Goal: Information Seeking & Learning: Compare options

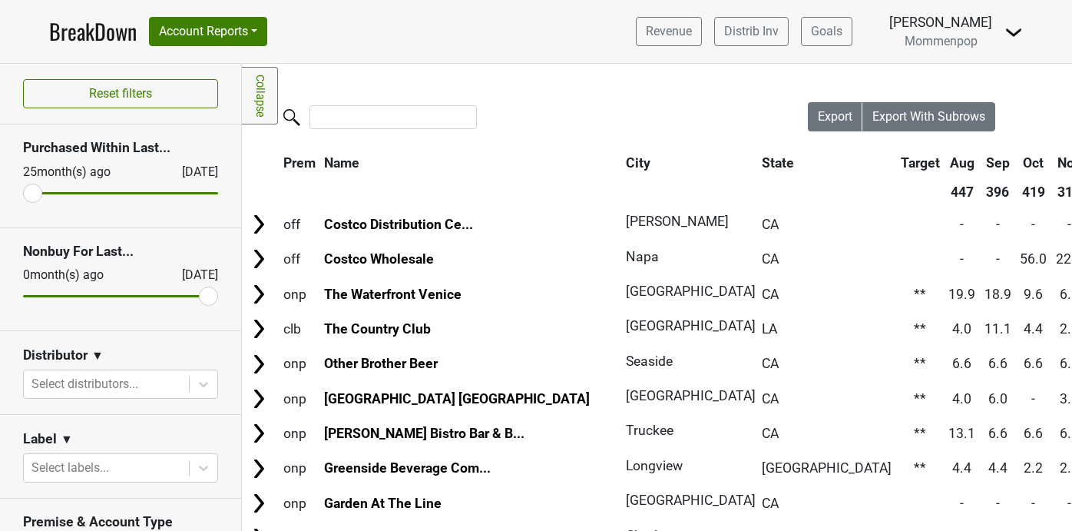
click at [1008, 41] on img at bounding box center [1014, 32] width 18 height 18
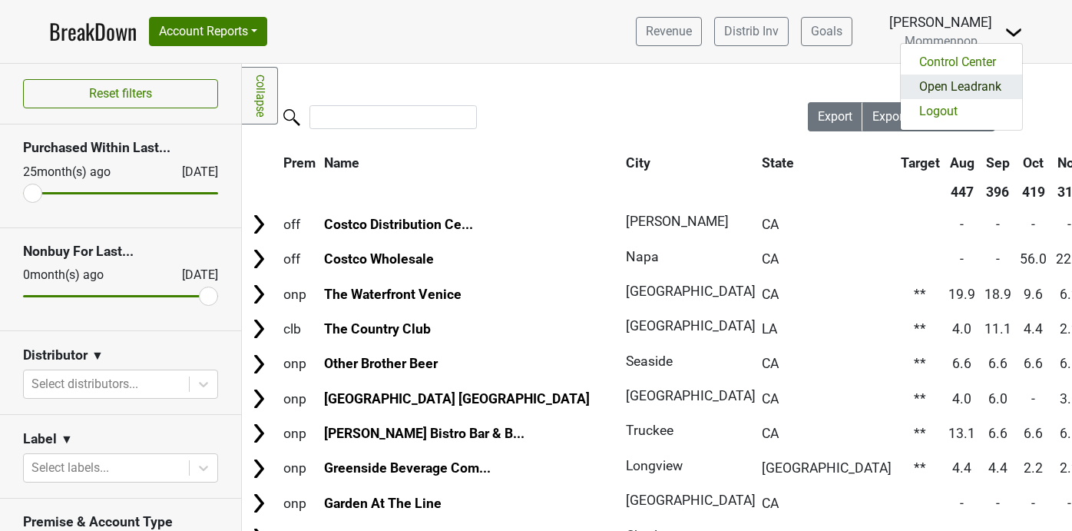
click at [972, 85] on link "Open Leadrank" at bounding box center [961, 86] width 121 height 25
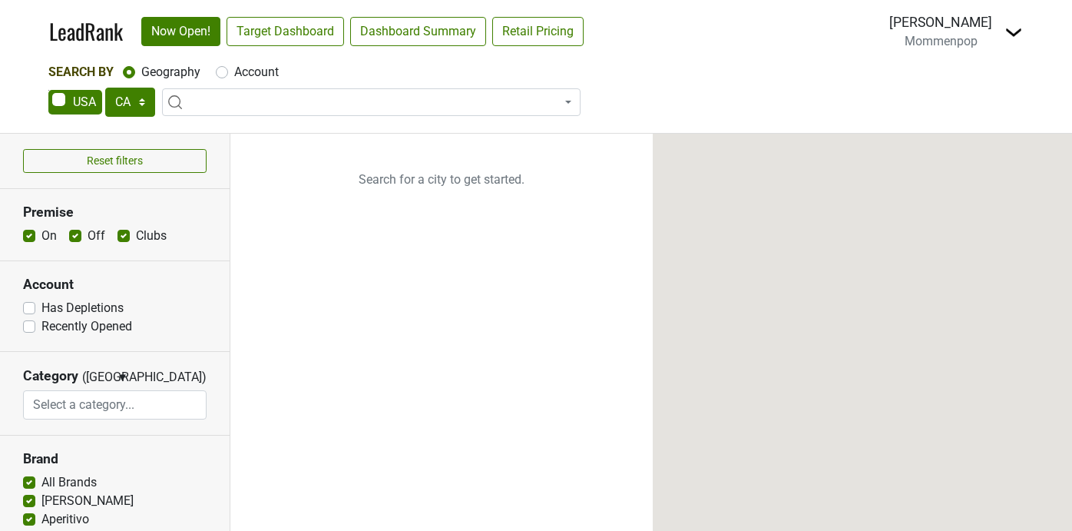
select select "CA"
select select
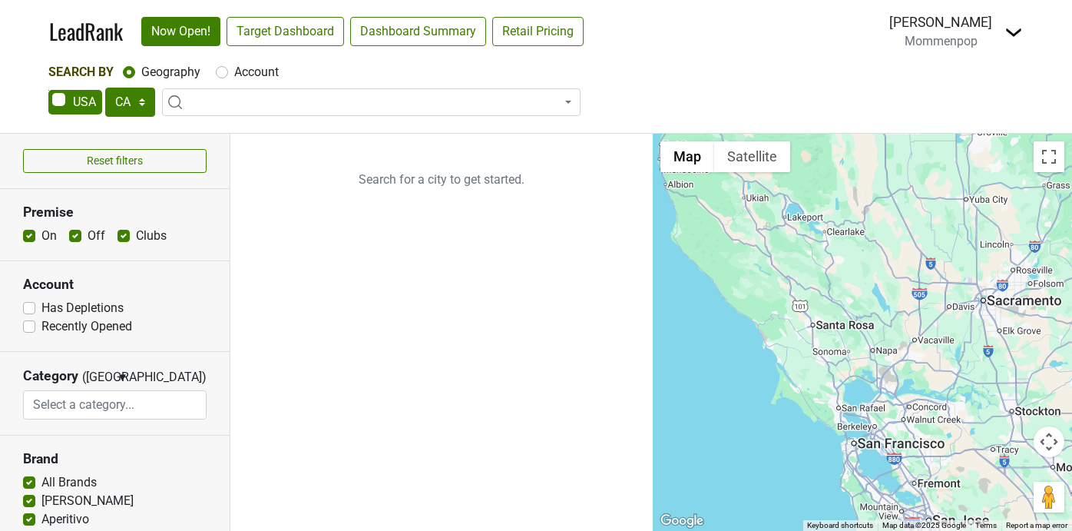
click at [234, 74] on label "Account" at bounding box center [256, 72] width 45 height 18
click at [218, 74] on input "Account" at bounding box center [222, 70] width 12 height 15
radio input "true"
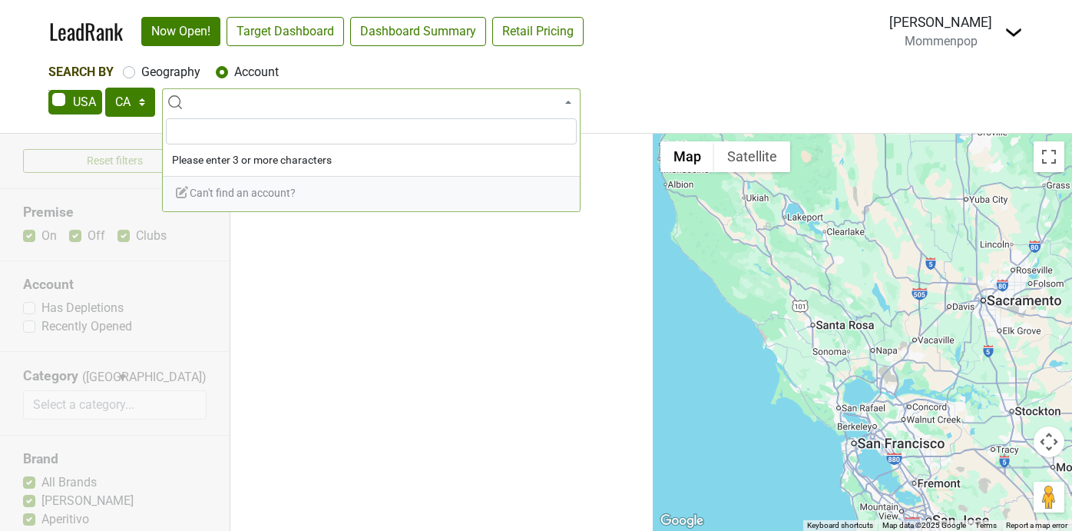
click at [224, 103] on span at bounding box center [371, 102] width 419 height 28
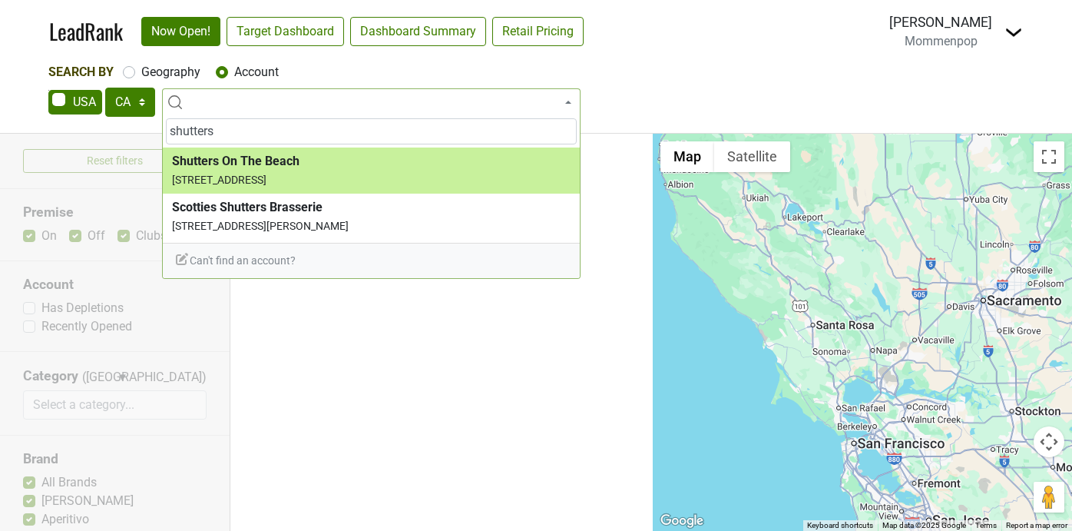
type input "shutters"
select select "69511"
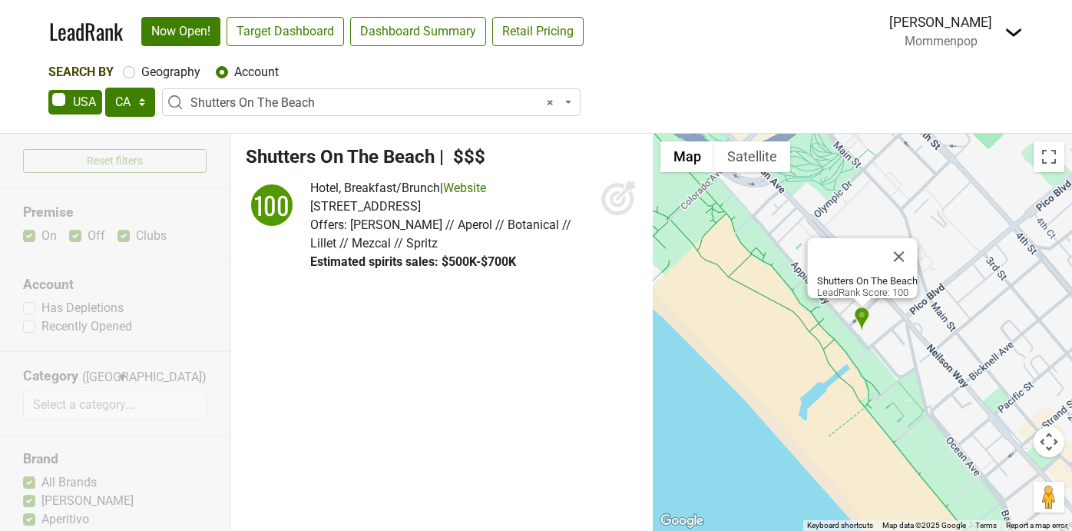
click at [301, 104] on span "× Shutters On The Beach" at bounding box center [375, 103] width 371 height 18
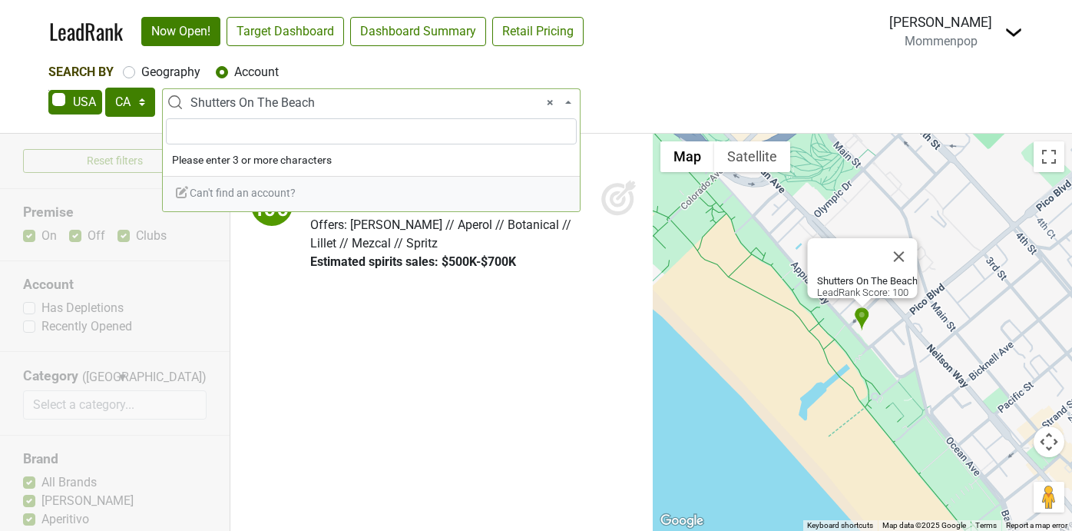
click at [301, 104] on span "× Shutters On The Beach" at bounding box center [375, 103] width 371 height 18
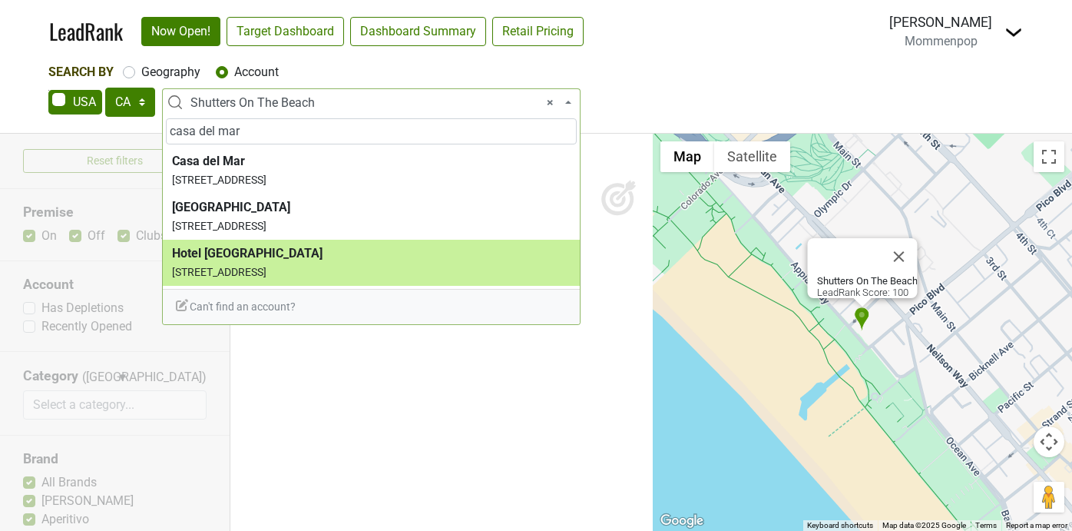
type input "casa del mar"
select select "64595"
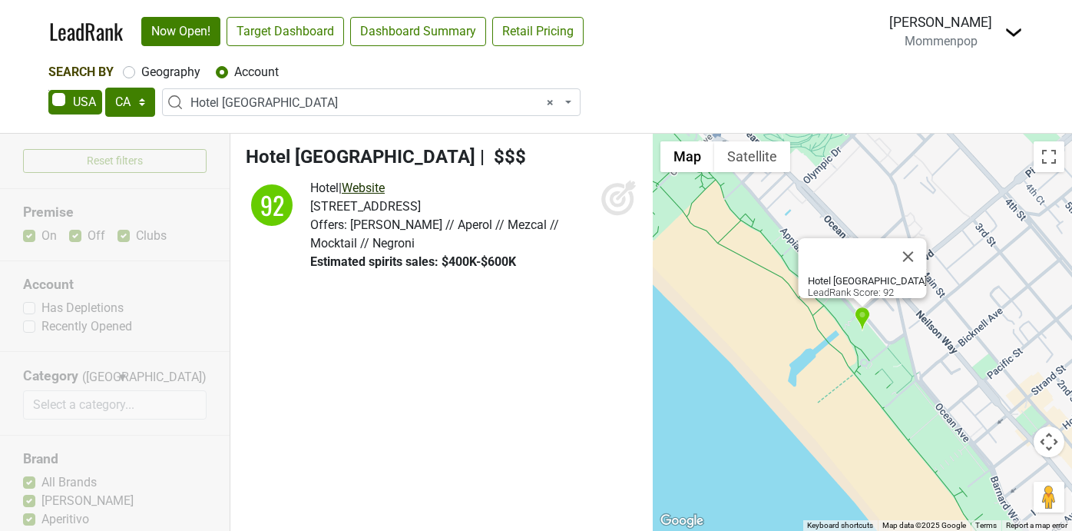
click at [360, 185] on link "Website" at bounding box center [363, 187] width 43 height 15
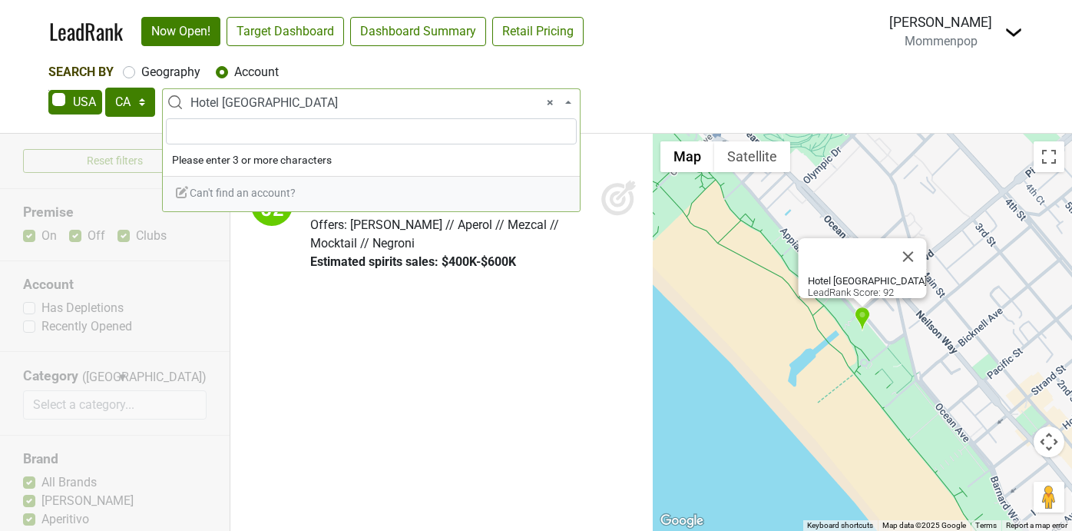
click at [258, 97] on span "× [GEOGRAPHIC_DATA]" at bounding box center [375, 103] width 371 height 18
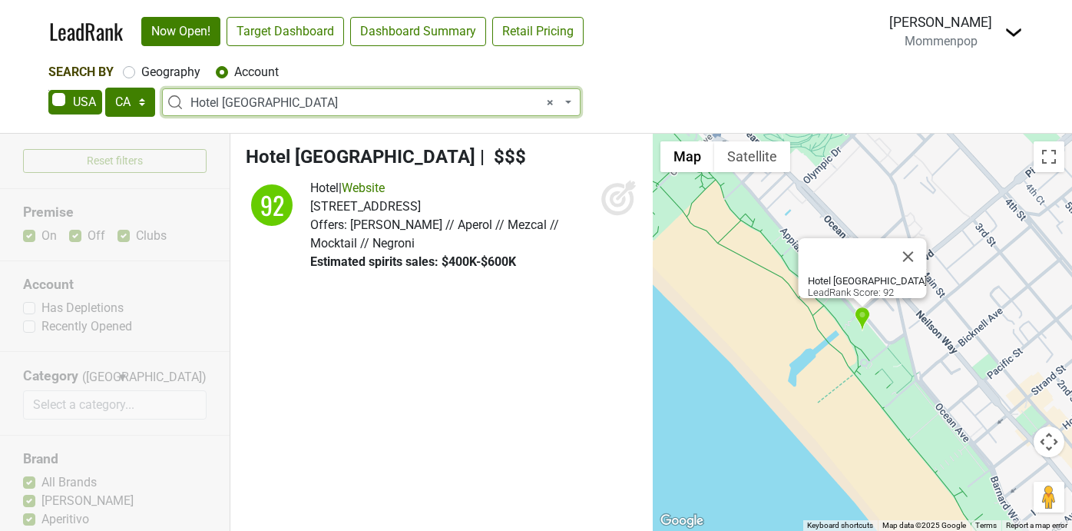
click at [258, 97] on span "× [GEOGRAPHIC_DATA]" at bounding box center [375, 103] width 371 height 18
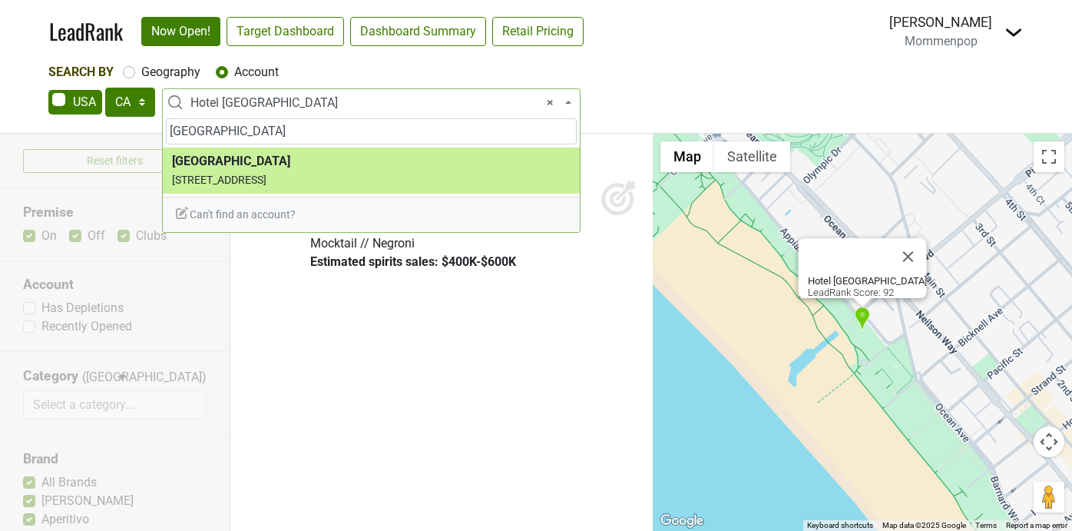
type input "[GEOGRAPHIC_DATA]"
select select "74746"
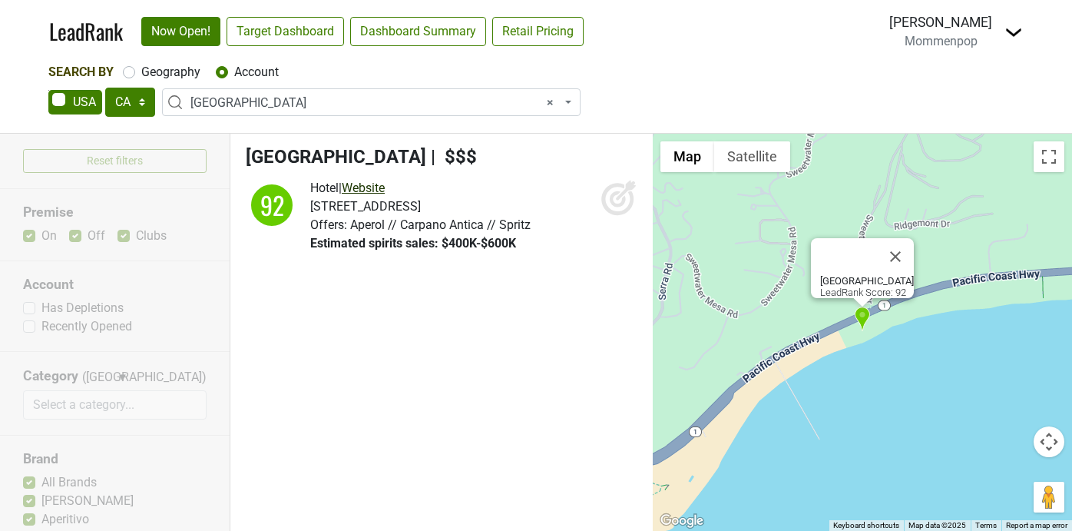
click at [377, 185] on link "Website" at bounding box center [363, 187] width 43 height 15
click at [280, 99] on span "× [GEOGRAPHIC_DATA]" at bounding box center [375, 103] width 371 height 18
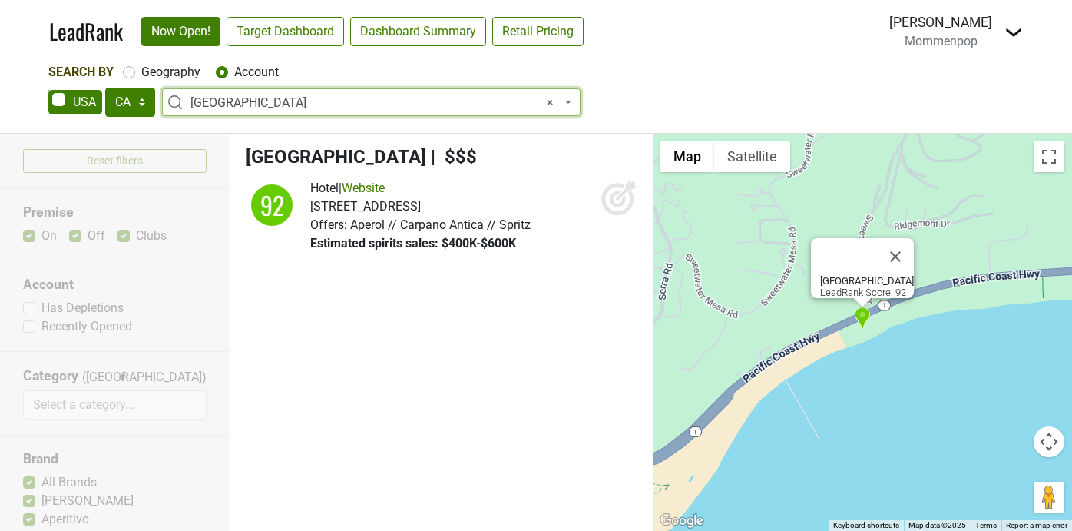
click at [280, 99] on span "× [GEOGRAPHIC_DATA]" at bounding box center [375, 103] width 371 height 18
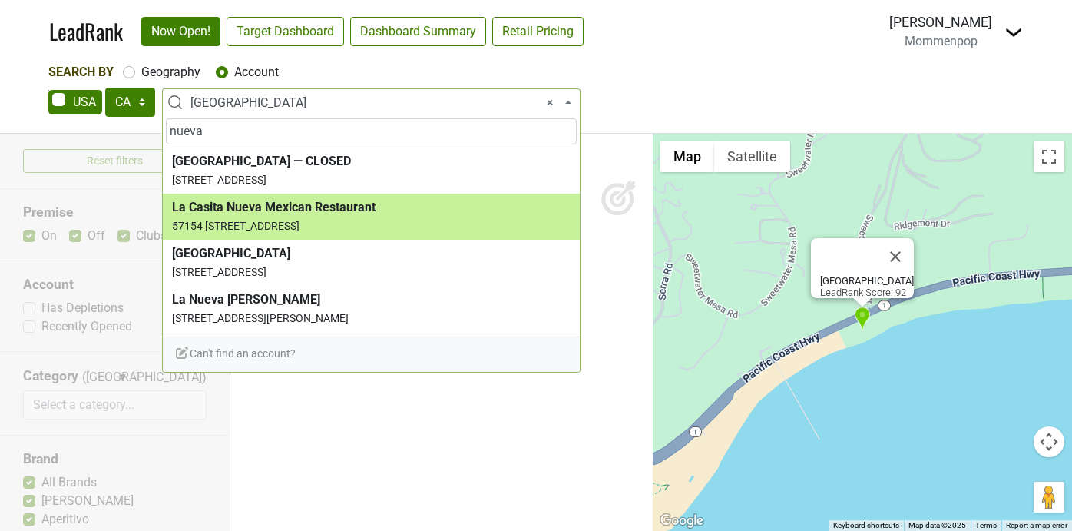
type input "nueva"
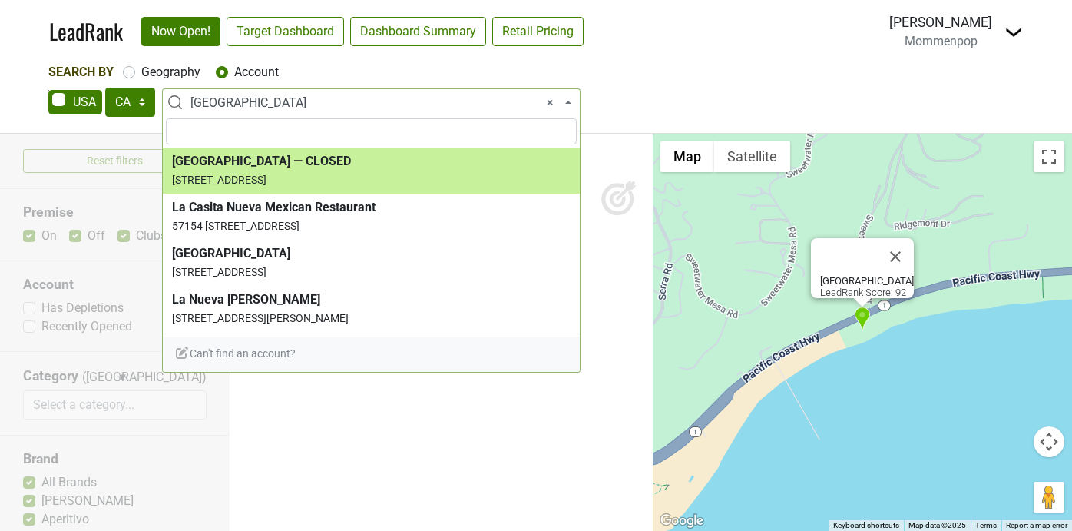
click at [298, 107] on span "× [GEOGRAPHIC_DATA]" at bounding box center [375, 103] width 371 height 18
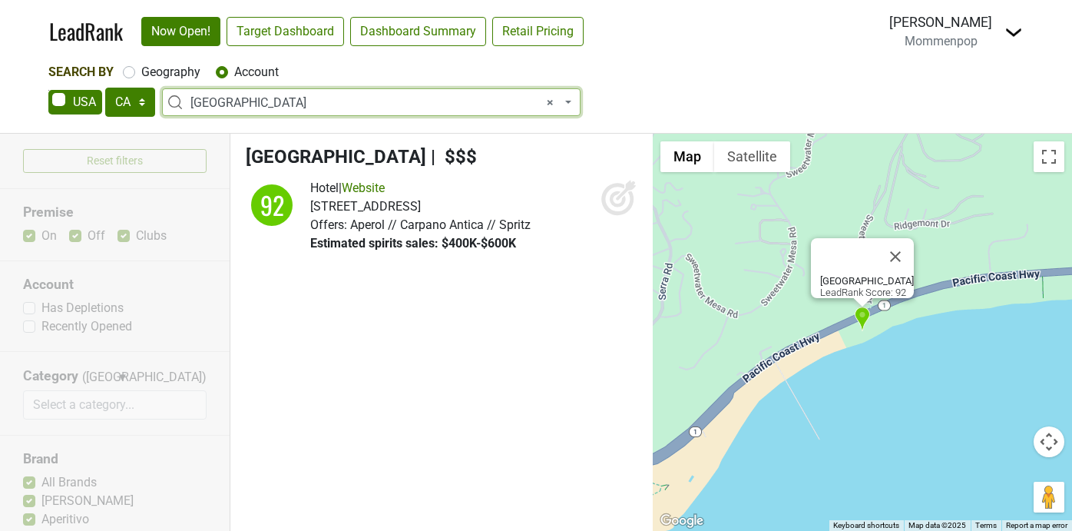
click at [298, 107] on span "× [GEOGRAPHIC_DATA]" at bounding box center [375, 103] width 371 height 18
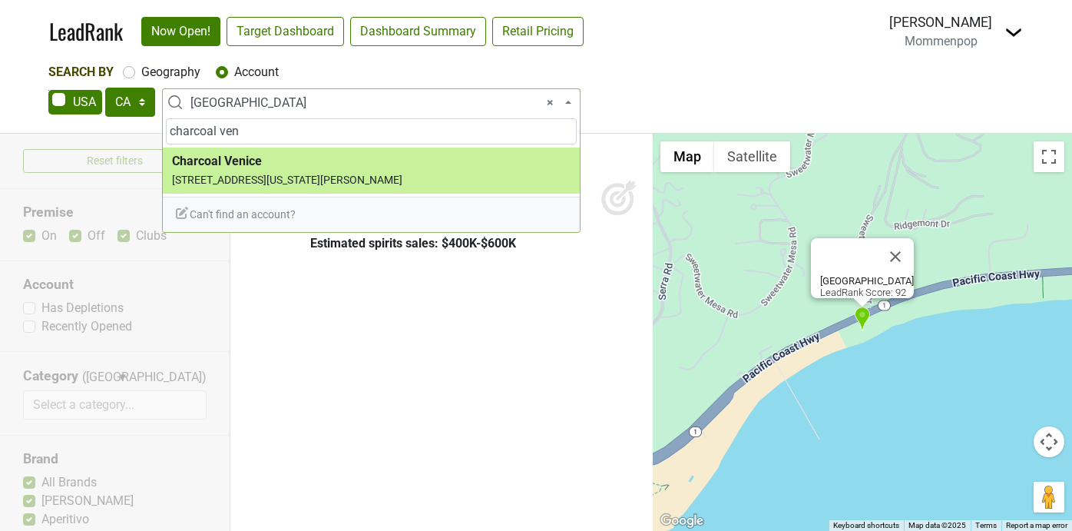
type input "charcoal ven"
select select "61557"
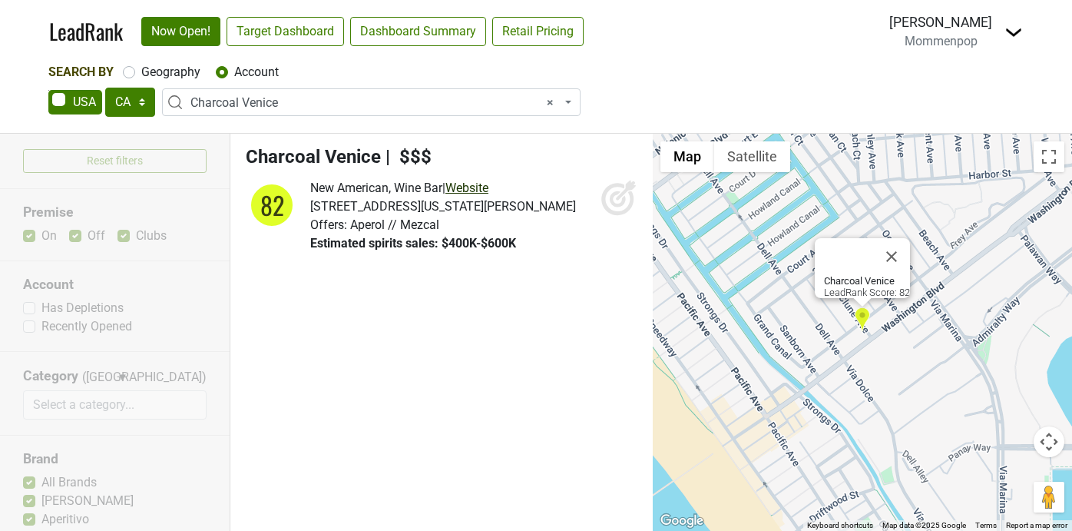
click at [488, 181] on link "Website" at bounding box center [466, 187] width 43 height 15
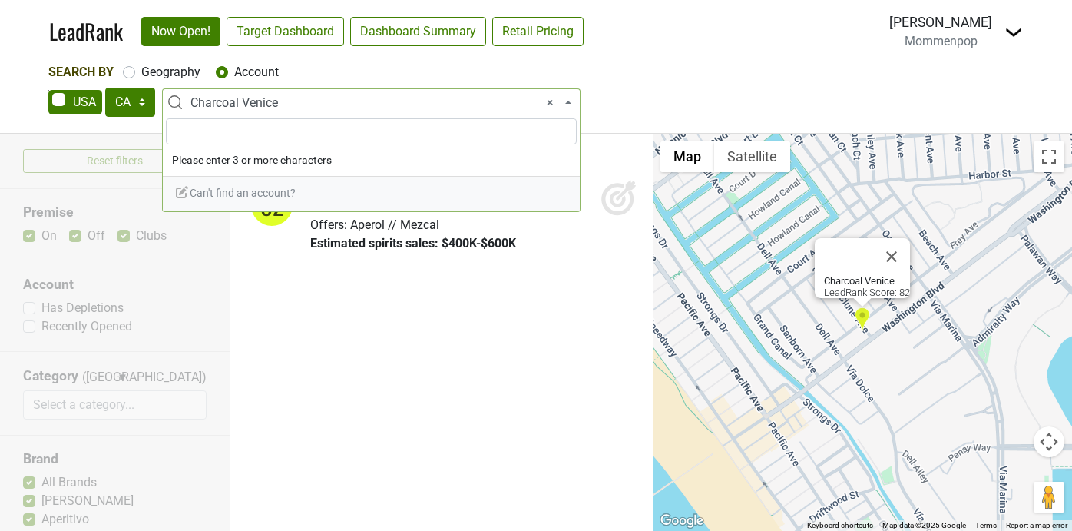
click at [270, 114] on span "× Charcoal [GEOGRAPHIC_DATA]" at bounding box center [371, 102] width 419 height 28
type input "d"
type input "cafe R&D"
select select
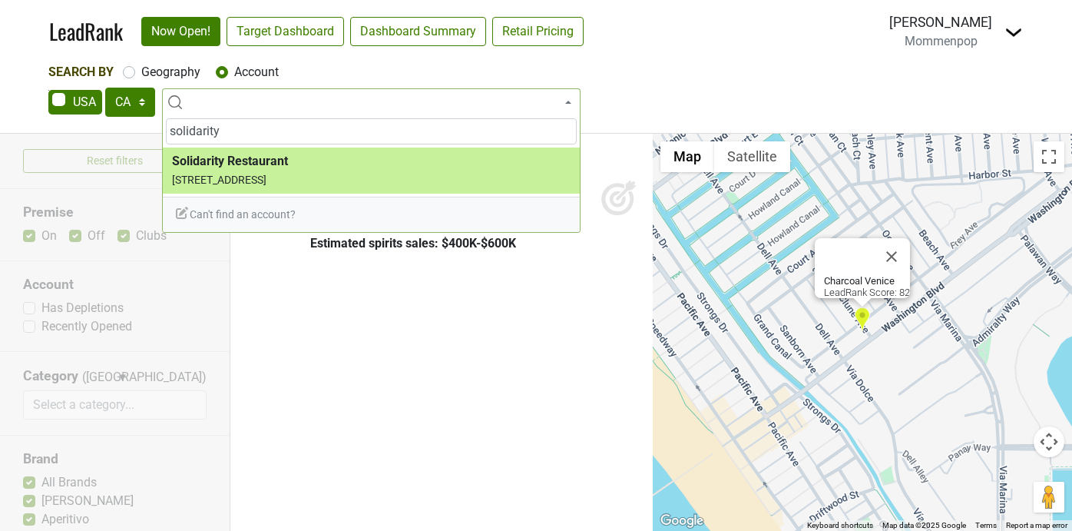
type input "solidarity"
select select "70947"
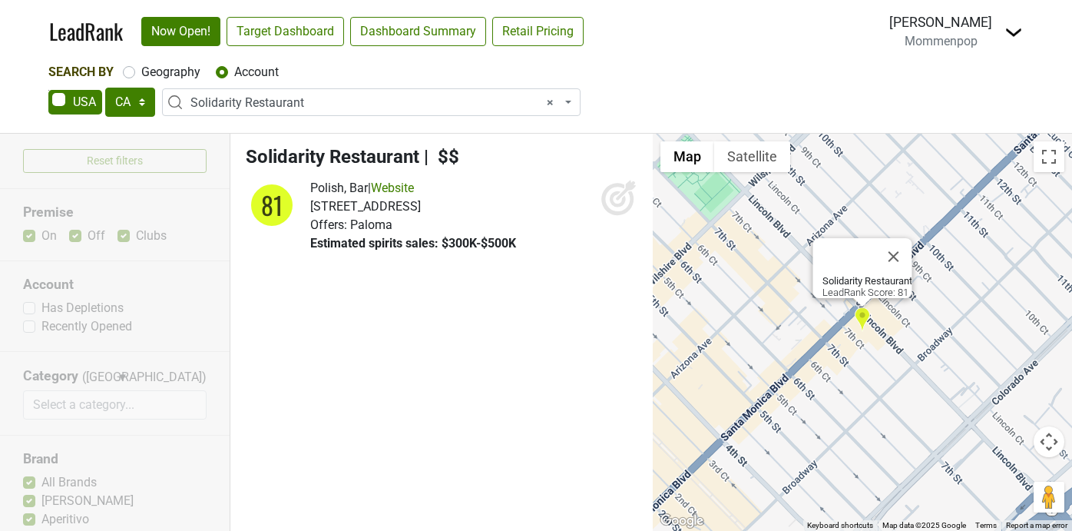
click at [336, 104] on span "× Solidarity Restaurant" at bounding box center [375, 103] width 371 height 18
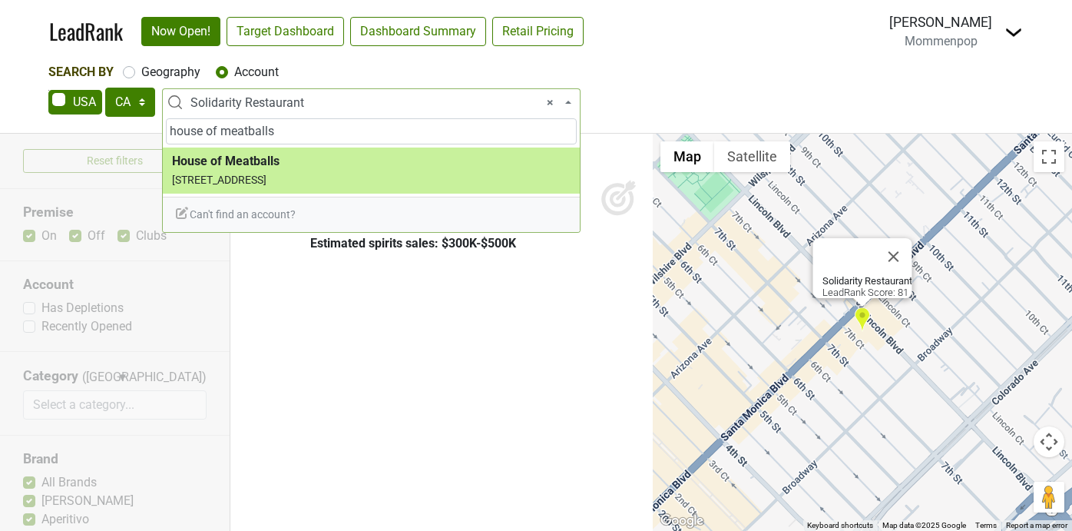
type input "house of meatballs"
select select "43929"
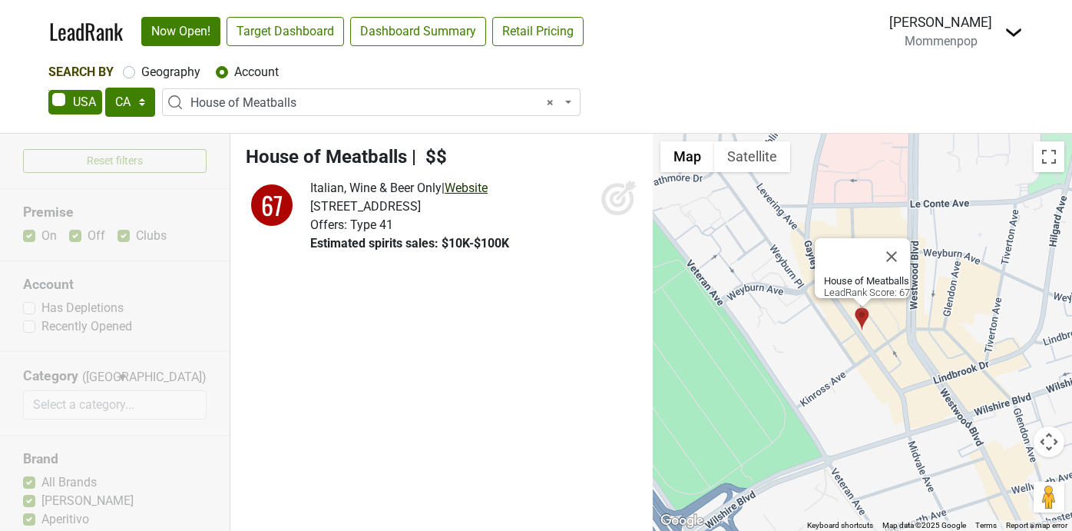
click at [476, 184] on link "Website" at bounding box center [466, 187] width 43 height 15
click at [259, 100] on span "× House of Meatballs" at bounding box center [375, 103] width 371 height 18
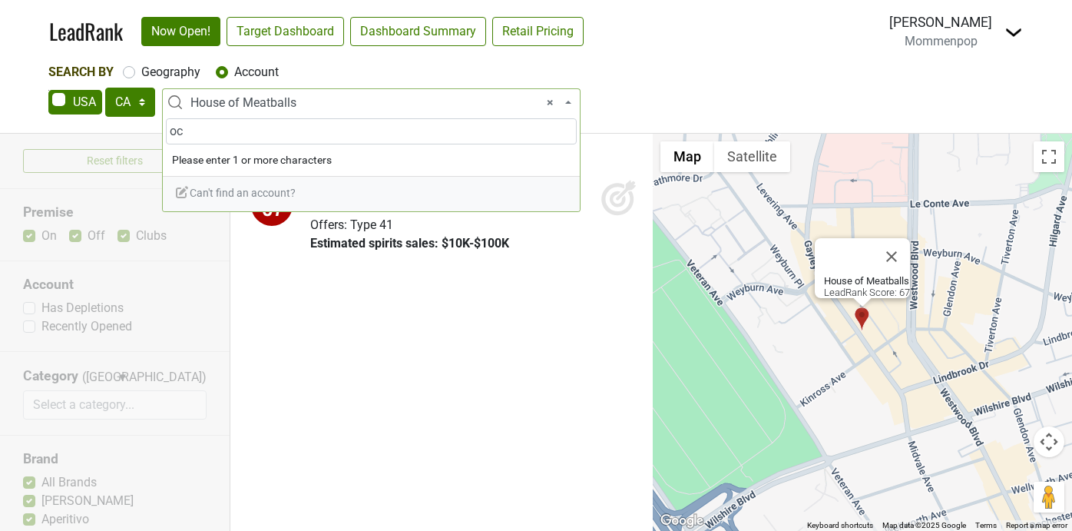
type input "o"
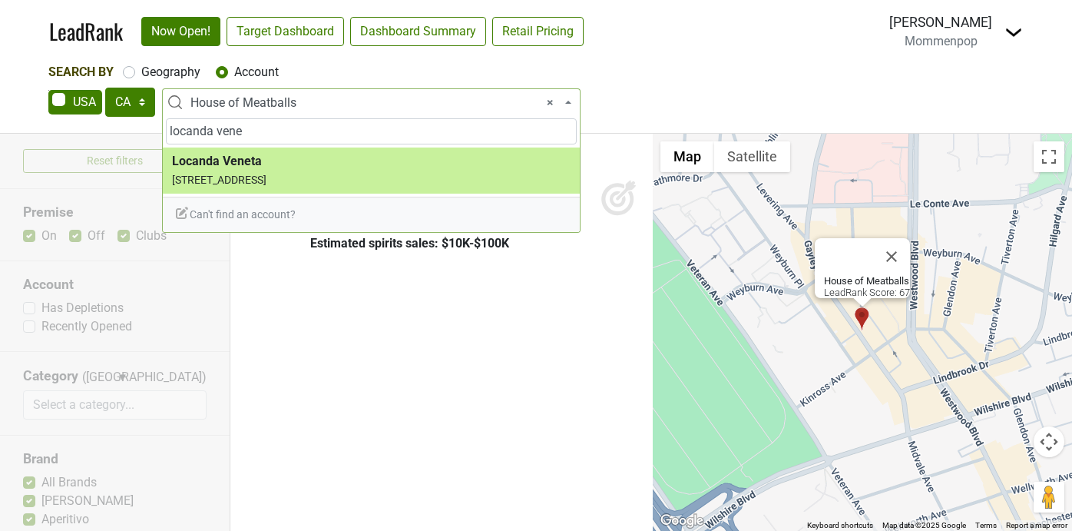
type input "locanda vene"
select select "46498"
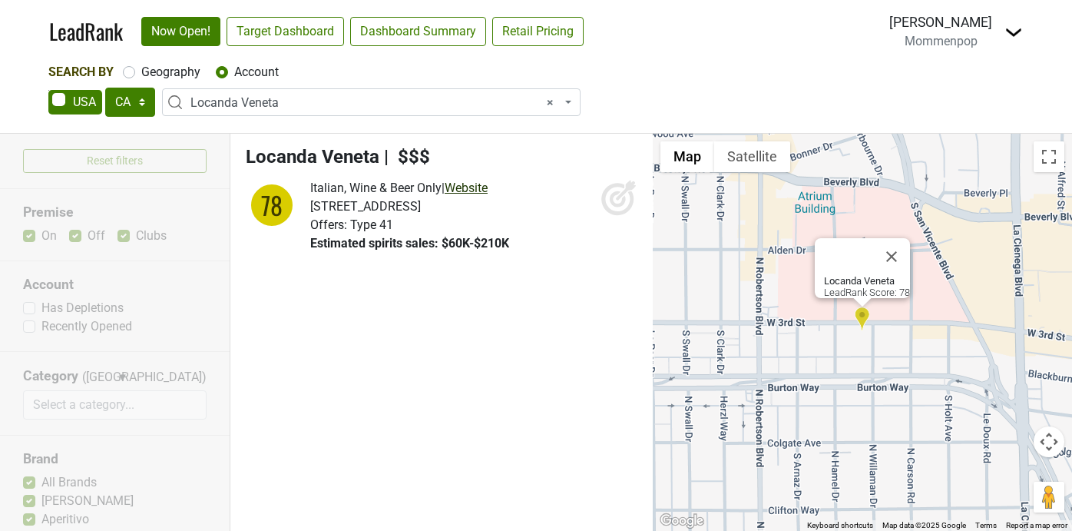
click at [471, 184] on link "Website" at bounding box center [466, 187] width 43 height 15
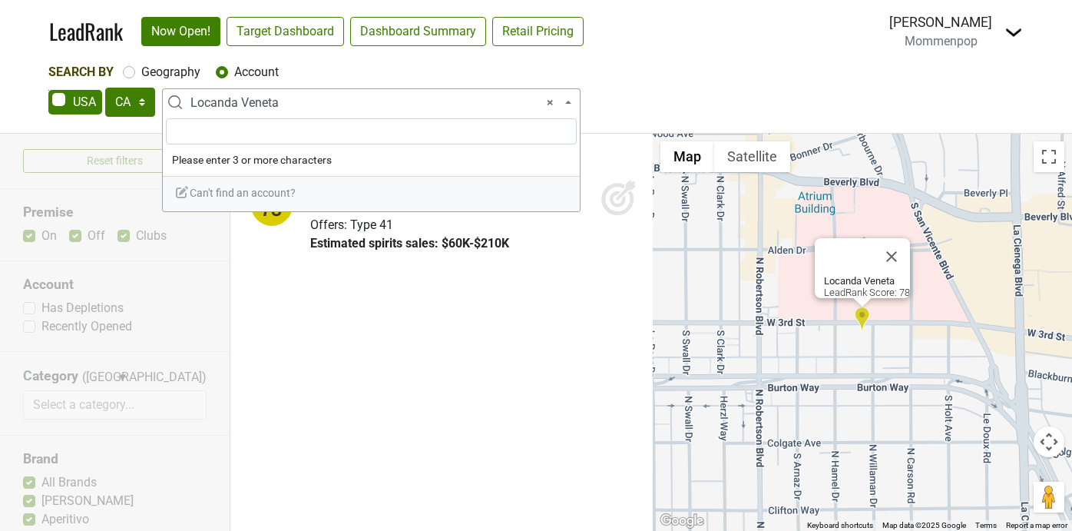
click at [293, 98] on span "× Locanda Veneta" at bounding box center [375, 103] width 371 height 18
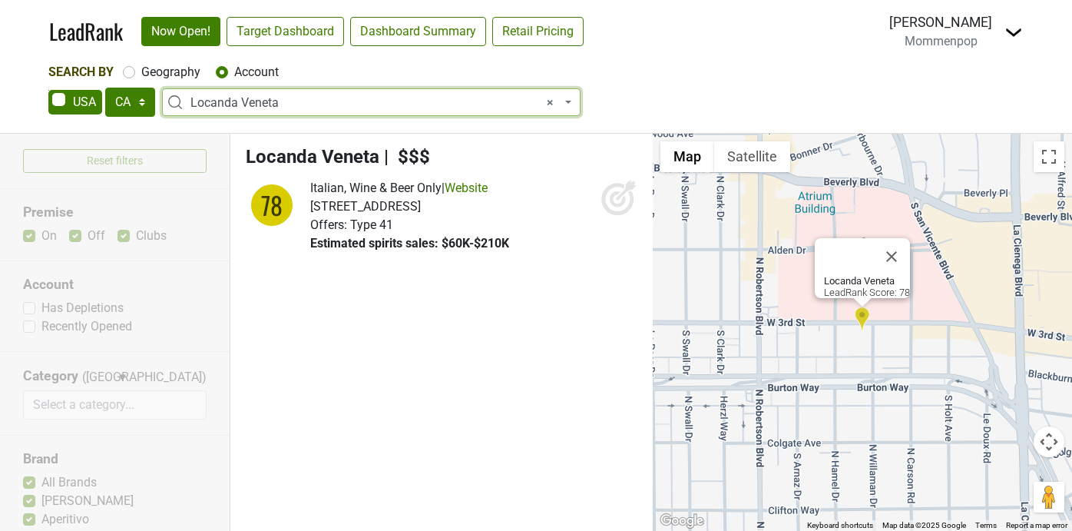
click at [293, 98] on span "× Locanda Veneta" at bounding box center [375, 103] width 371 height 18
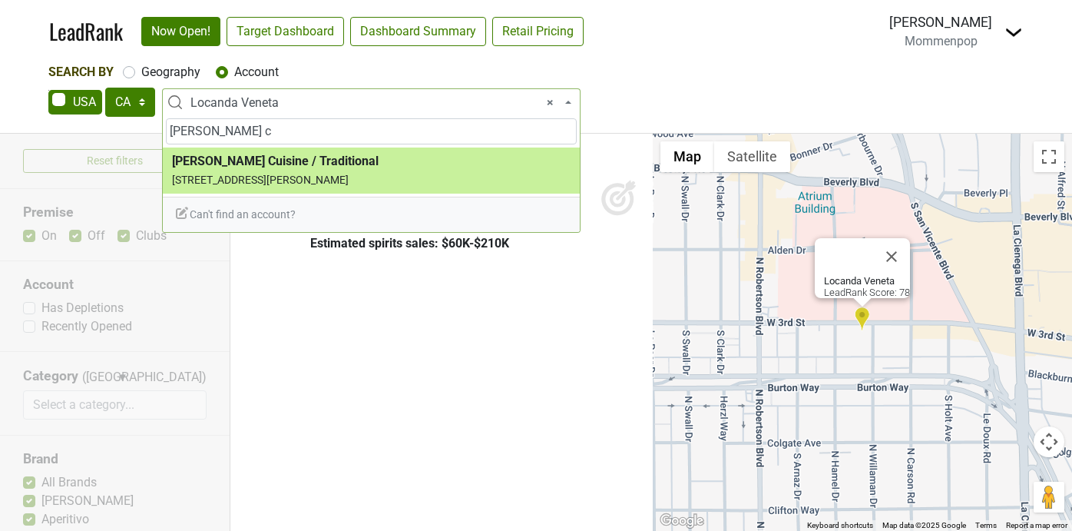
type input "joss c"
select select "44730"
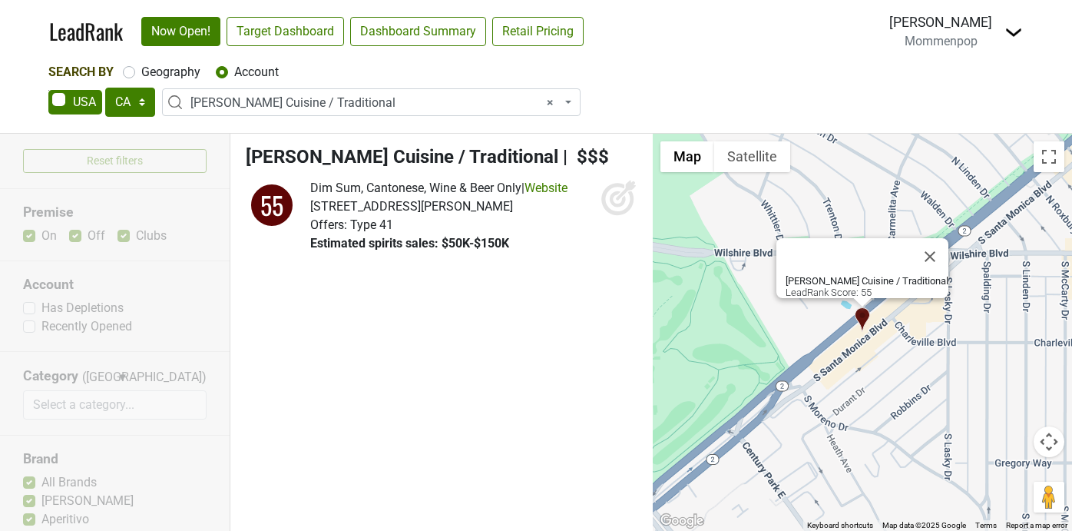
click at [346, 108] on span "× Joss Cuisine / Traditional" at bounding box center [375, 103] width 371 height 18
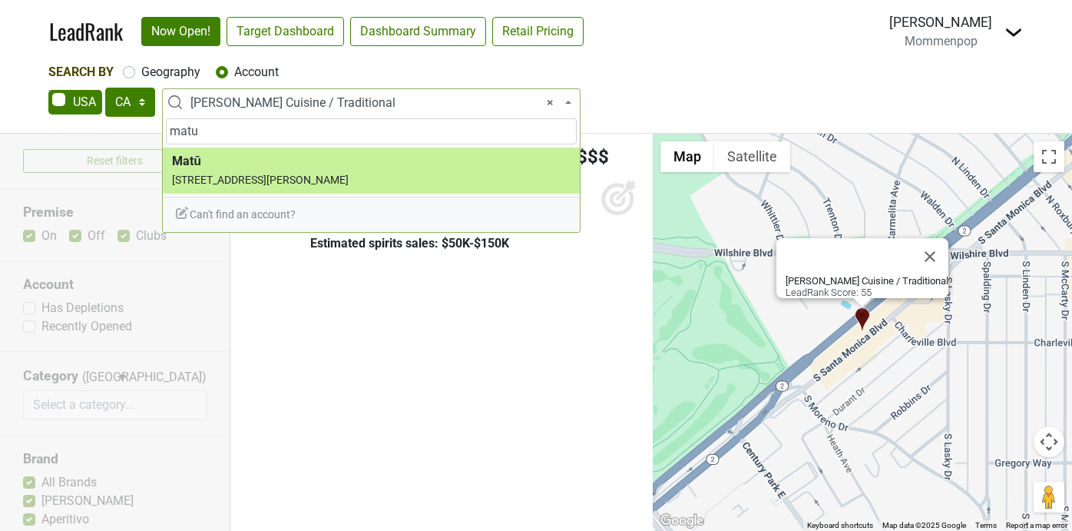
type input "matu"
select select "123811378"
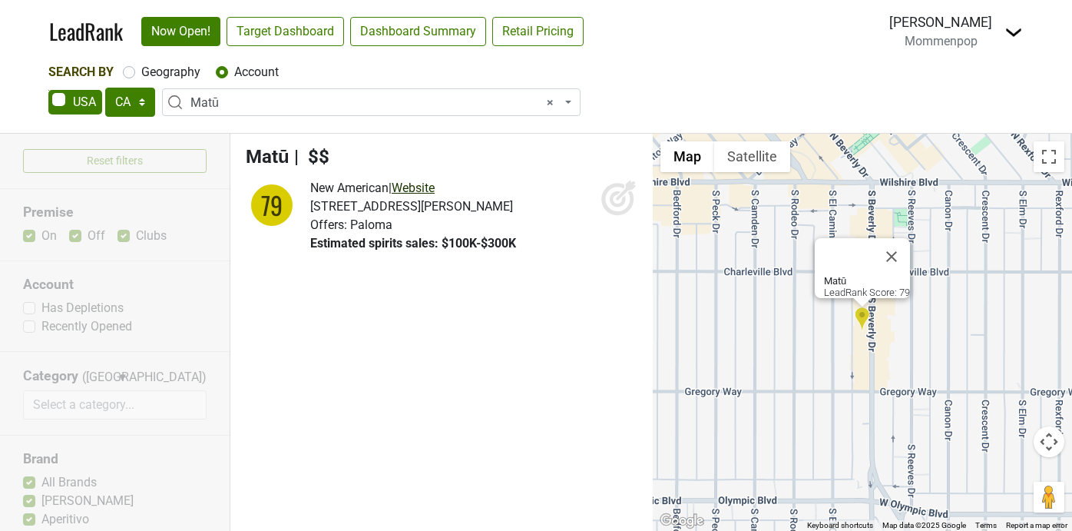
click at [413, 193] on link "Website" at bounding box center [413, 187] width 43 height 15
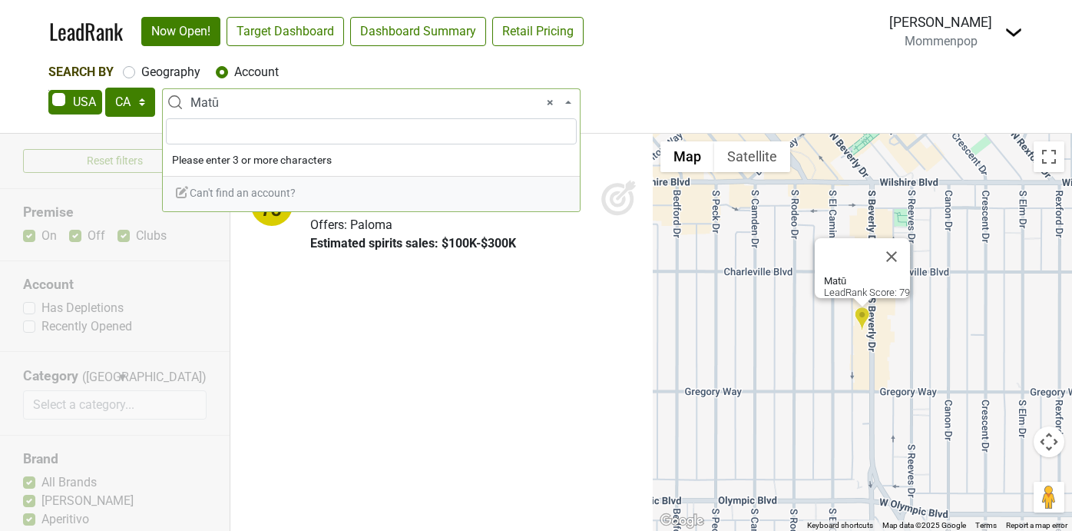
click at [285, 107] on span "× Matū" at bounding box center [375, 103] width 371 height 18
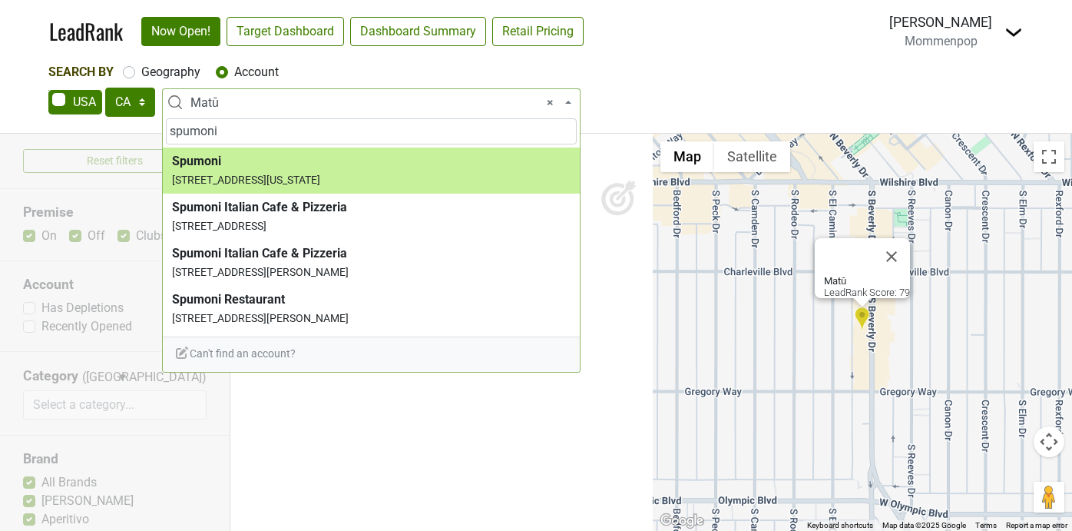
type input "spumoni"
select select "54326"
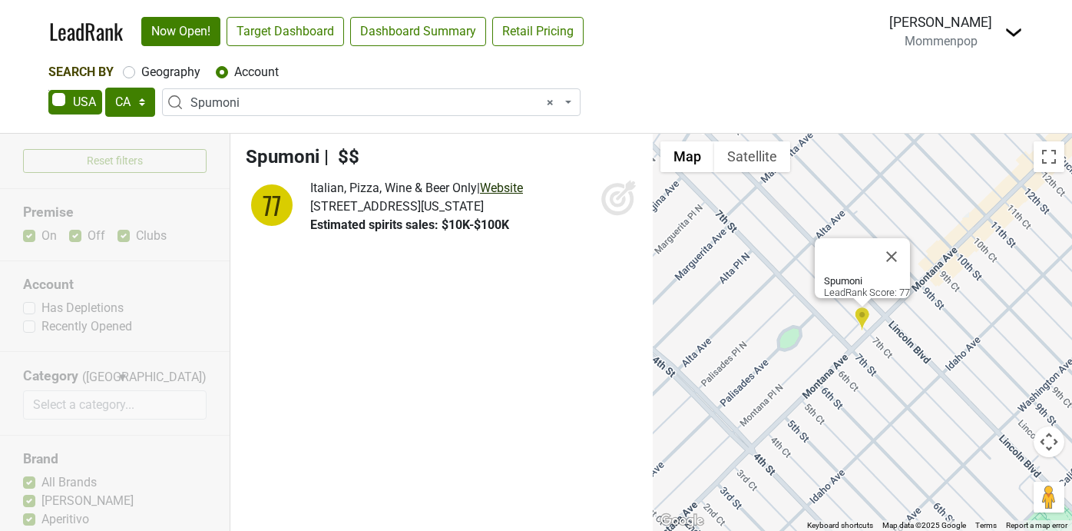
click at [500, 186] on link "Website" at bounding box center [501, 187] width 43 height 15
